Goal: Task Accomplishment & Management: Manage account settings

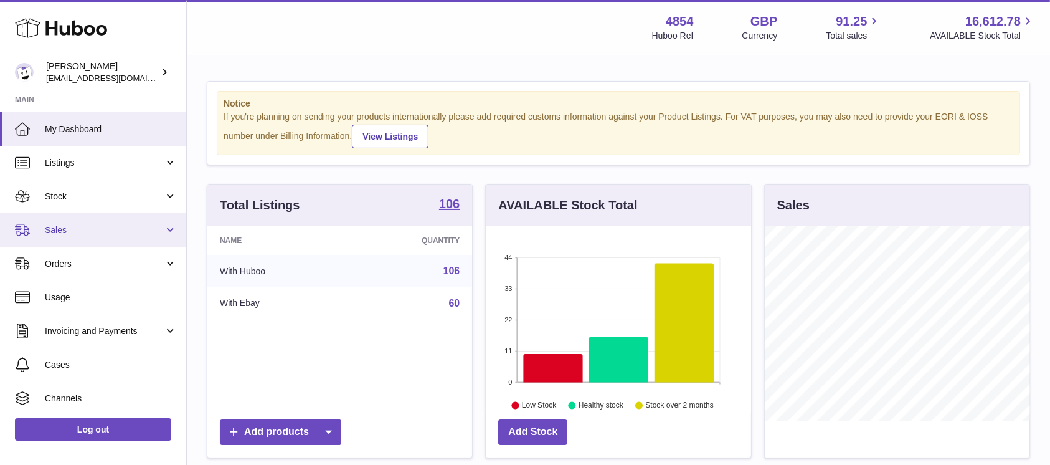
click at [135, 213] on link "Sales" at bounding box center [93, 230] width 186 height 34
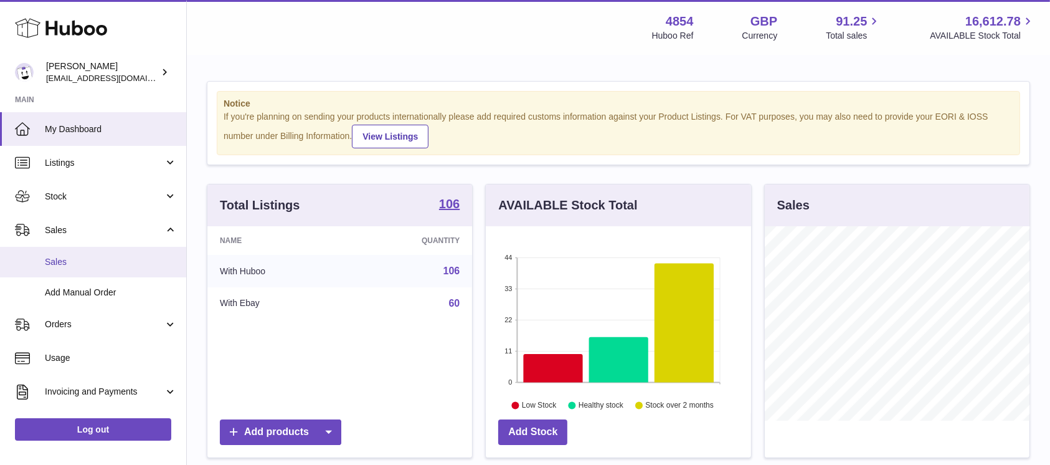
click at [105, 265] on span "Sales" at bounding box center [111, 262] width 132 height 12
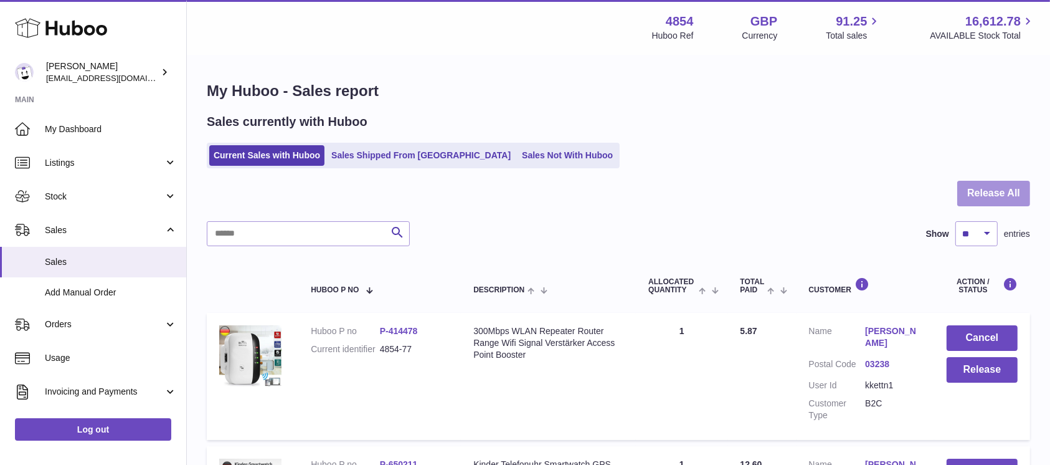
click at [985, 186] on button "Release All" at bounding box center [994, 194] width 73 height 26
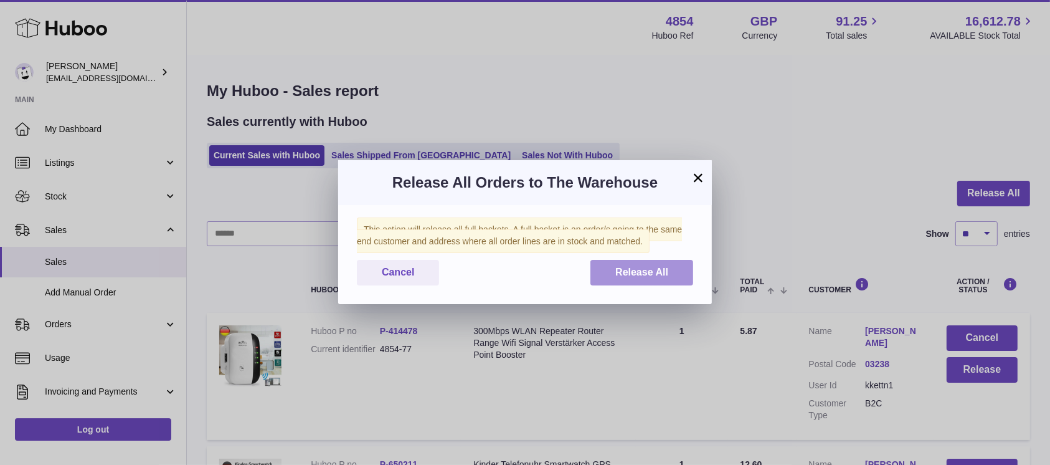
click at [648, 280] on button "Release All" at bounding box center [642, 273] width 103 height 26
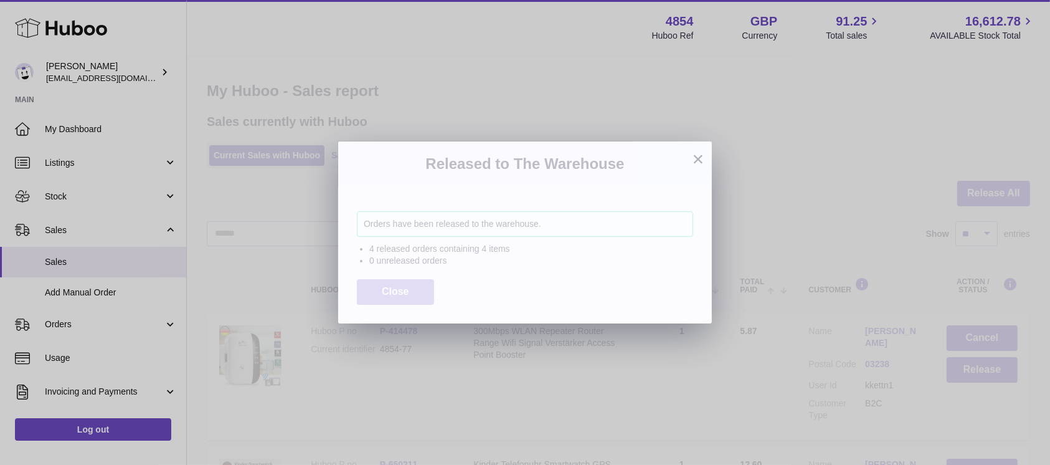
click at [358, 299] on button "Close" at bounding box center [395, 292] width 77 height 26
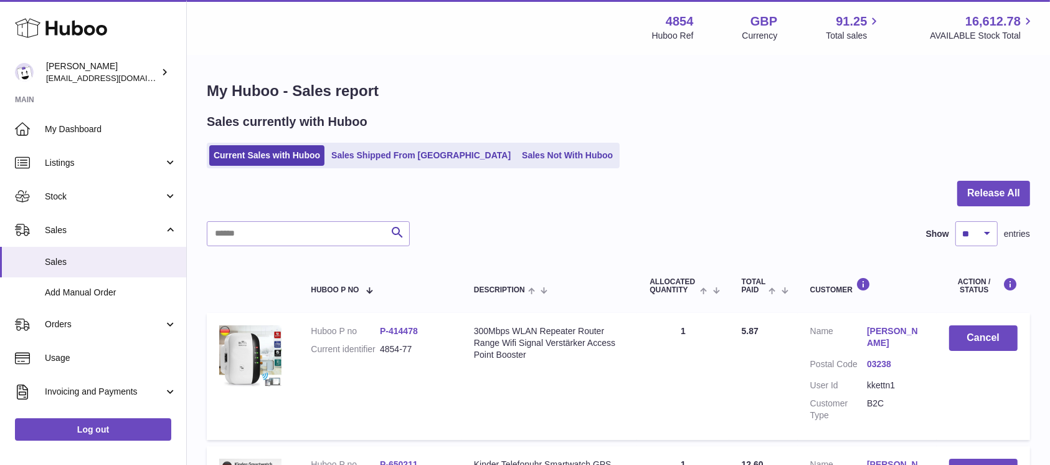
click at [503, 166] on ul "Current Sales with Huboo Sales Shipped From [GEOGRAPHIC_DATA] Sales Not With Hu…" at bounding box center [413, 156] width 413 height 26
click at [518, 160] on link "Sales Not With Huboo" at bounding box center [568, 155] width 100 height 21
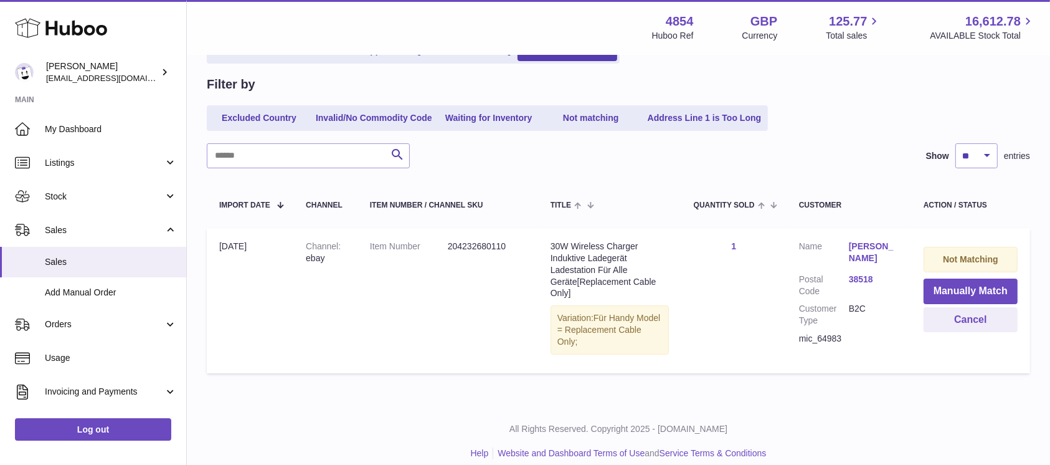
scroll to position [117, 0]
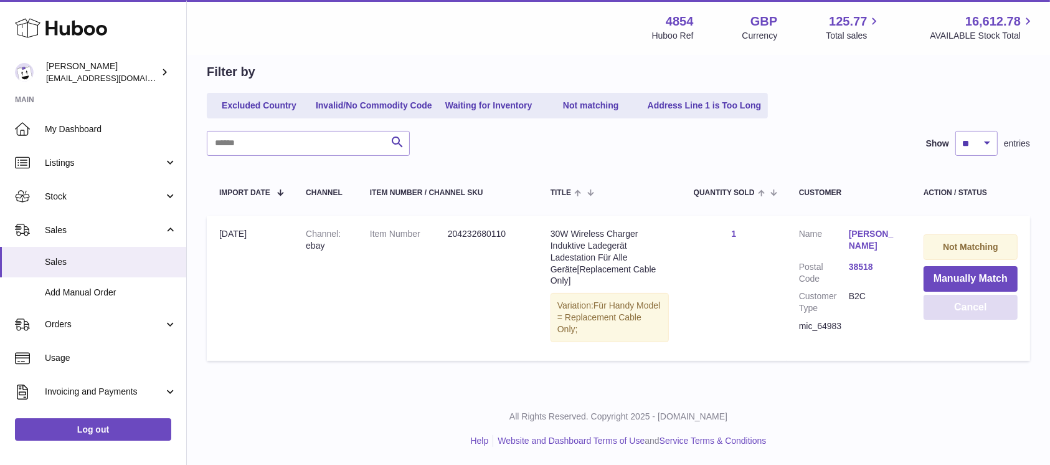
click at [948, 304] on button "Cancel" at bounding box center [971, 308] width 94 height 26
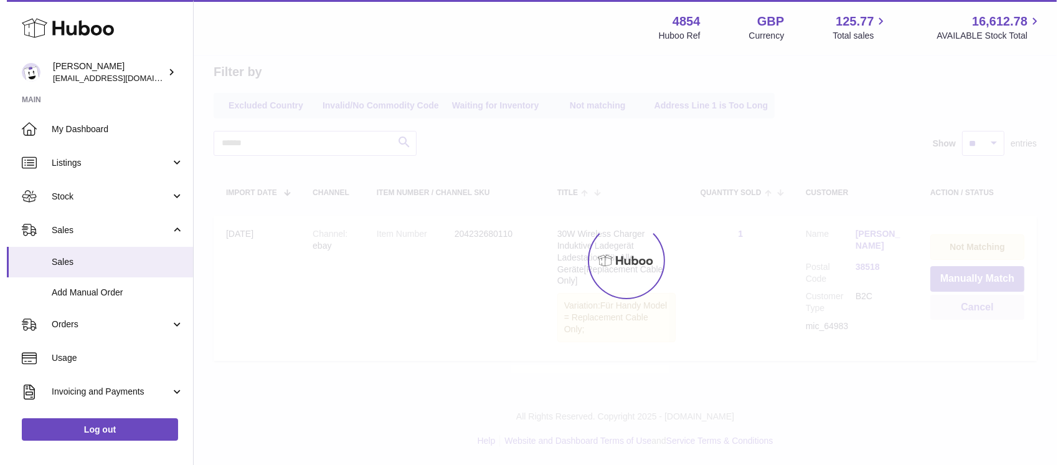
scroll to position [0, 0]
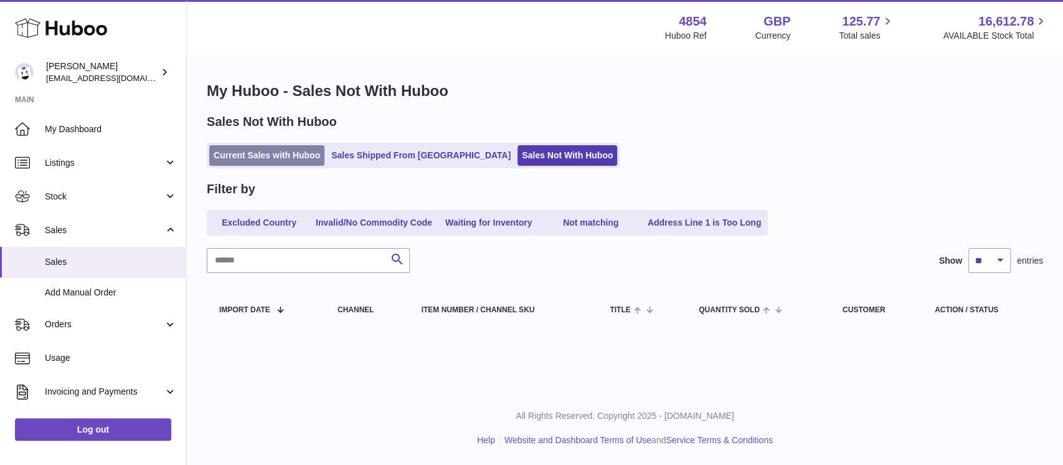
click at [270, 153] on link "Current Sales with Huboo" at bounding box center [266, 155] width 115 height 21
